Goal: Task Accomplishment & Management: Manage account settings

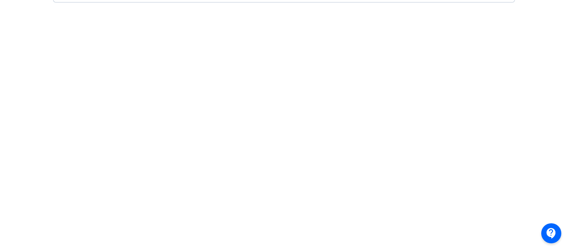
scroll to position [0, 2]
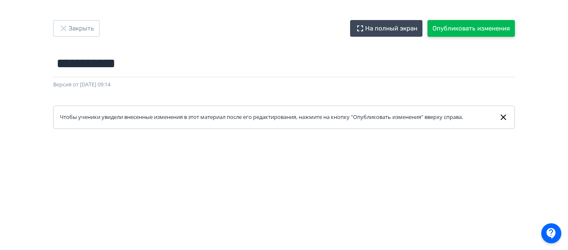
click at [456, 32] on button "Опубликовать изменения" at bounding box center [470, 28] width 87 height 17
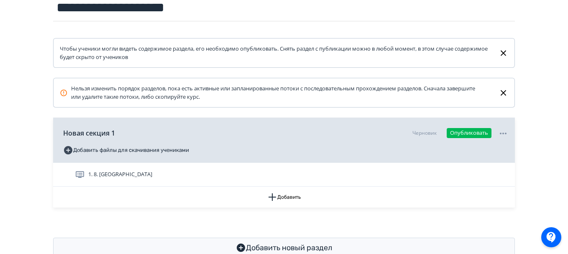
scroll to position [130, 0]
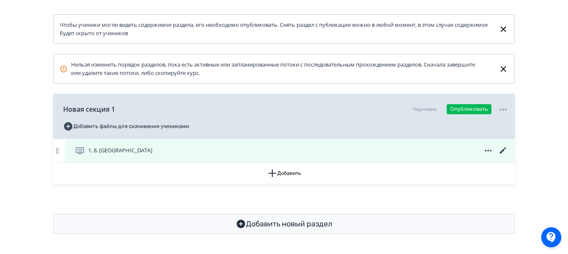
click at [422, 150] on div "1. 8. [GEOGRAPHIC_DATA]" at bounding box center [291, 150] width 433 height 10
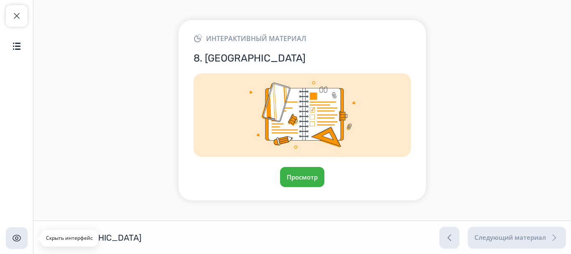
click at [21, 230] on button "Скрыть интерфейс" at bounding box center [17, 238] width 22 height 22
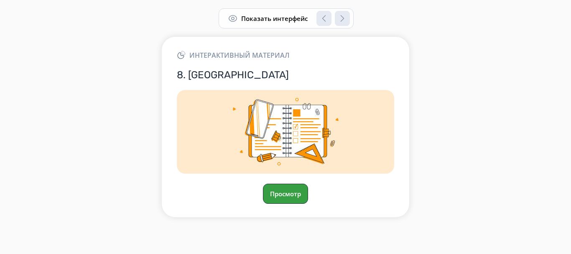
click at [290, 192] on button "Просмотр" at bounding box center [285, 193] width 45 height 20
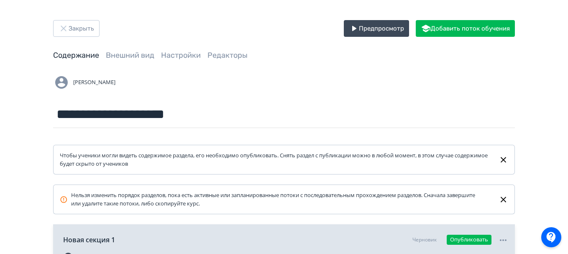
scroll to position [82, 0]
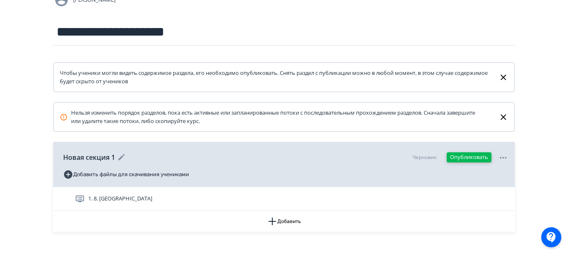
click at [458, 156] on button "Опубликовать" at bounding box center [468, 157] width 45 height 10
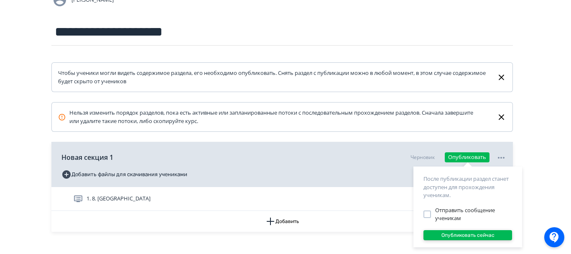
click at [439, 235] on button "Опубликовать сейчас" at bounding box center [467, 235] width 89 height 10
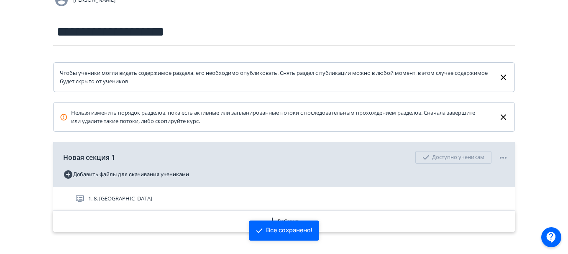
scroll to position [130, 0]
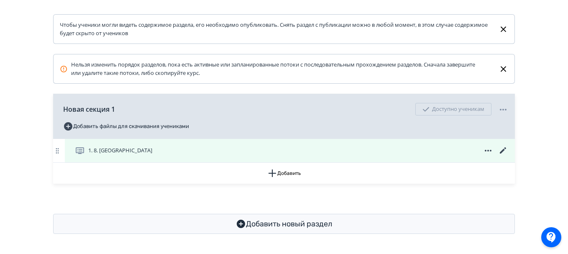
click at [113, 149] on span "1. 8. [GEOGRAPHIC_DATA]" at bounding box center [120, 150] width 64 height 8
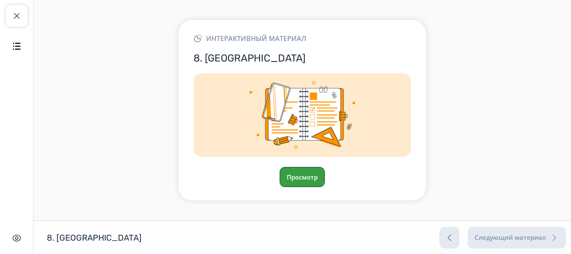
click at [292, 186] on button "Просмотр" at bounding box center [302, 177] width 45 height 20
click at [301, 178] on button "Просмотр" at bounding box center [302, 177] width 45 height 20
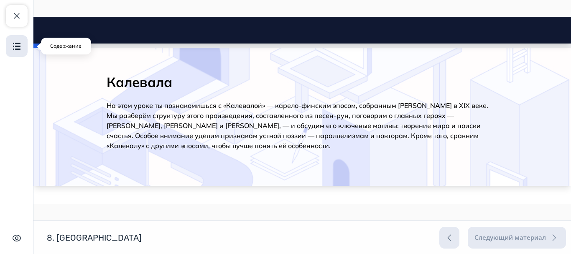
click at [14, 44] on img "button" at bounding box center [17, 46] width 10 height 10
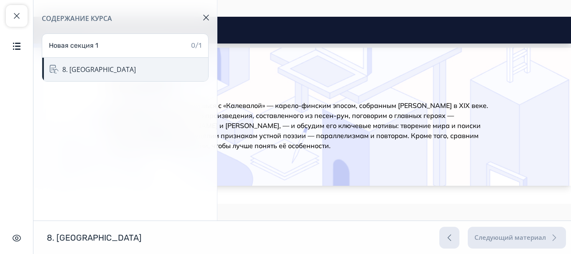
click at [145, 68] on div "8. [GEOGRAPHIC_DATA]" at bounding box center [125, 69] width 166 height 23
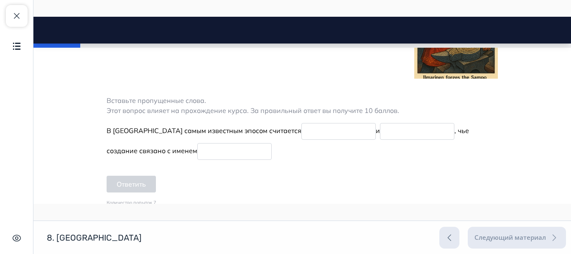
scroll to position [329, 0]
click at [424, 37] on nav "Калевала Close panel" at bounding box center [302, 30] width 538 height 27
click at [414, 150] on p "В [GEOGRAPHIC_DATA] самым известным эпосом считается и , [PERSON_NAME] создание…" at bounding box center [302, 141] width 391 height 40
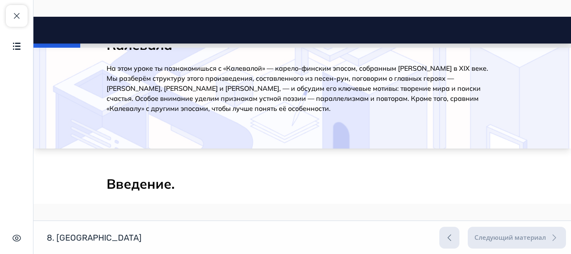
scroll to position [0, 0]
